Goal: Information Seeking & Learning: Learn about a topic

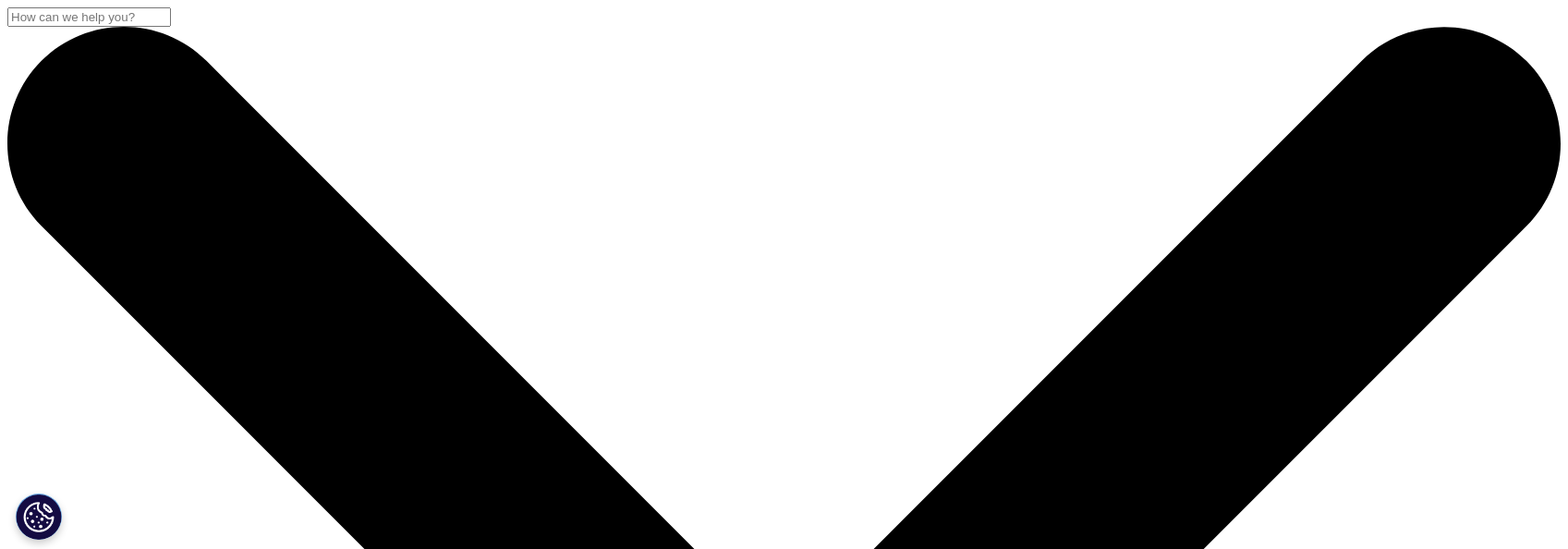
drag, startPoint x: 421, startPoint y: 330, endPoint x: 589, endPoint y: 448, distance: 205.3
drag, startPoint x: 401, startPoint y: 371, endPoint x: 462, endPoint y: 414, distance: 74.6
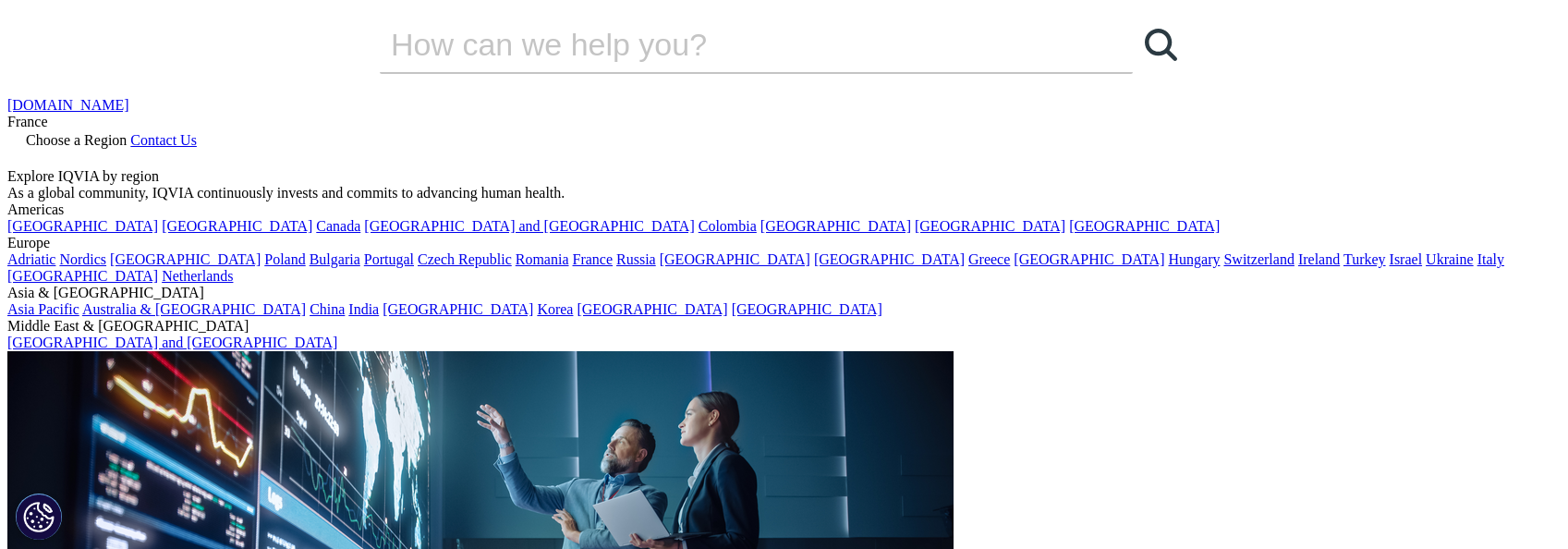
drag, startPoint x: 462, startPoint y: 414, endPoint x: 511, endPoint y: 433, distance: 52.6
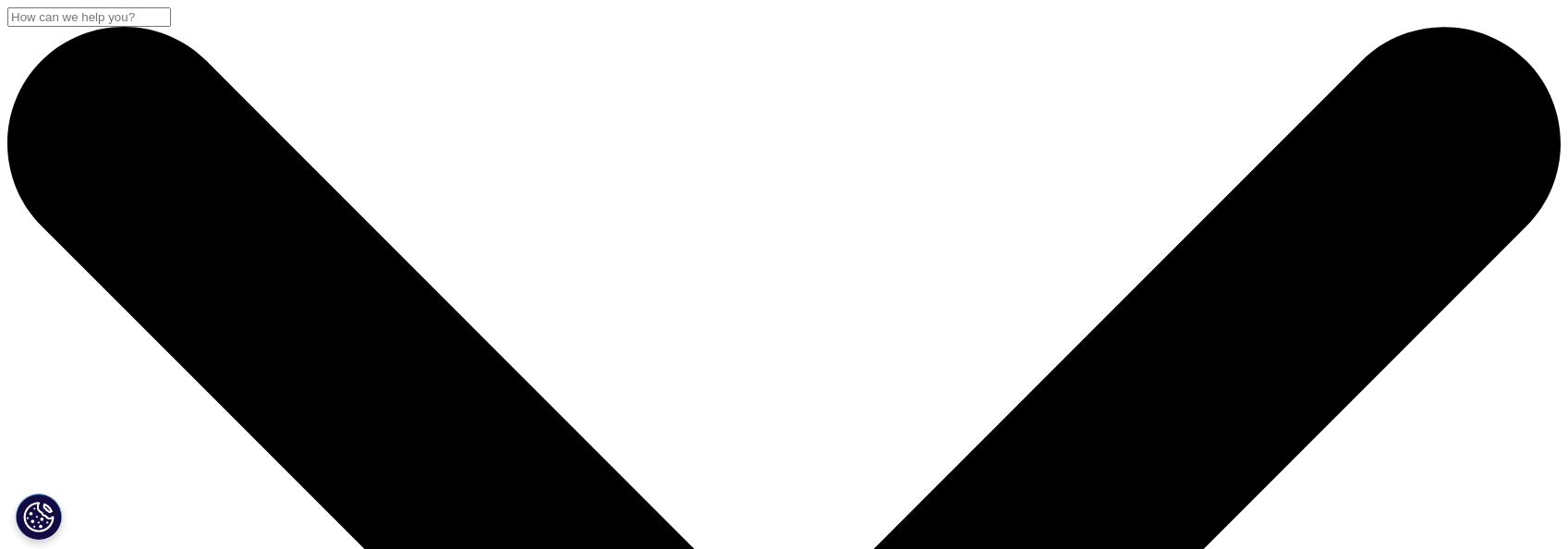
drag, startPoint x: 499, startPoint y: 311, endPoint x: 570, endPoint y: 446, distance: 152.5
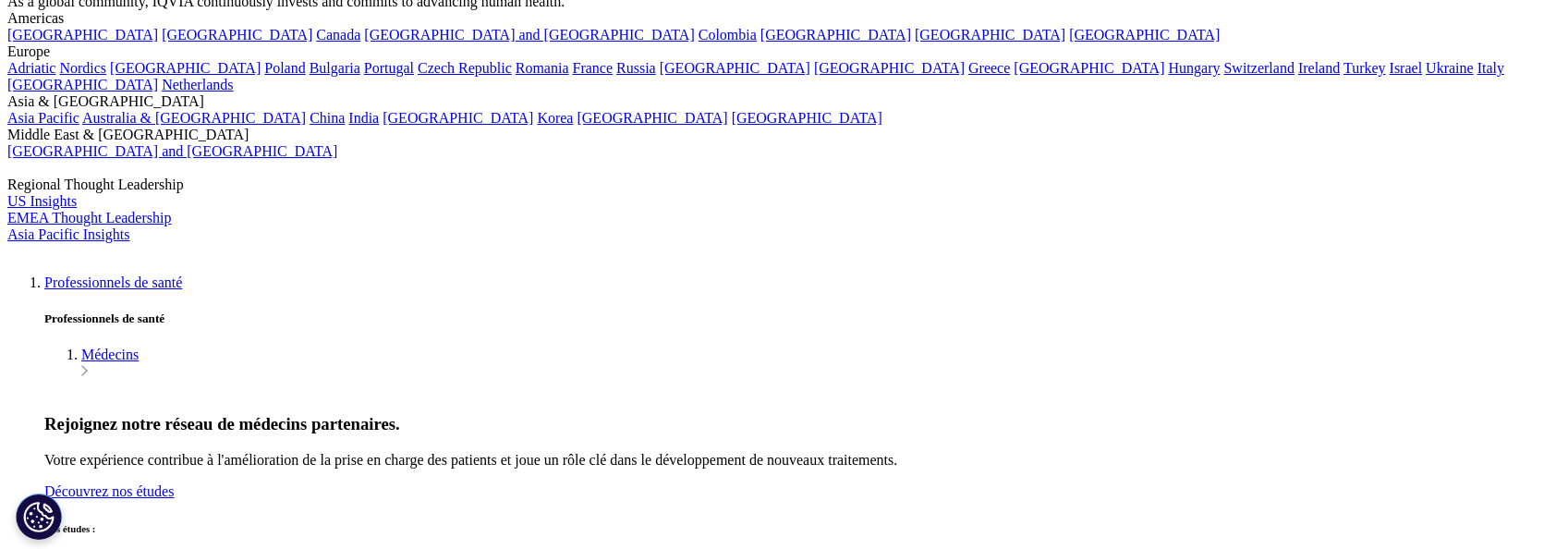
scroll to position [4805, 0]
